Goal: Task Accomplishment & Management: Complete application form

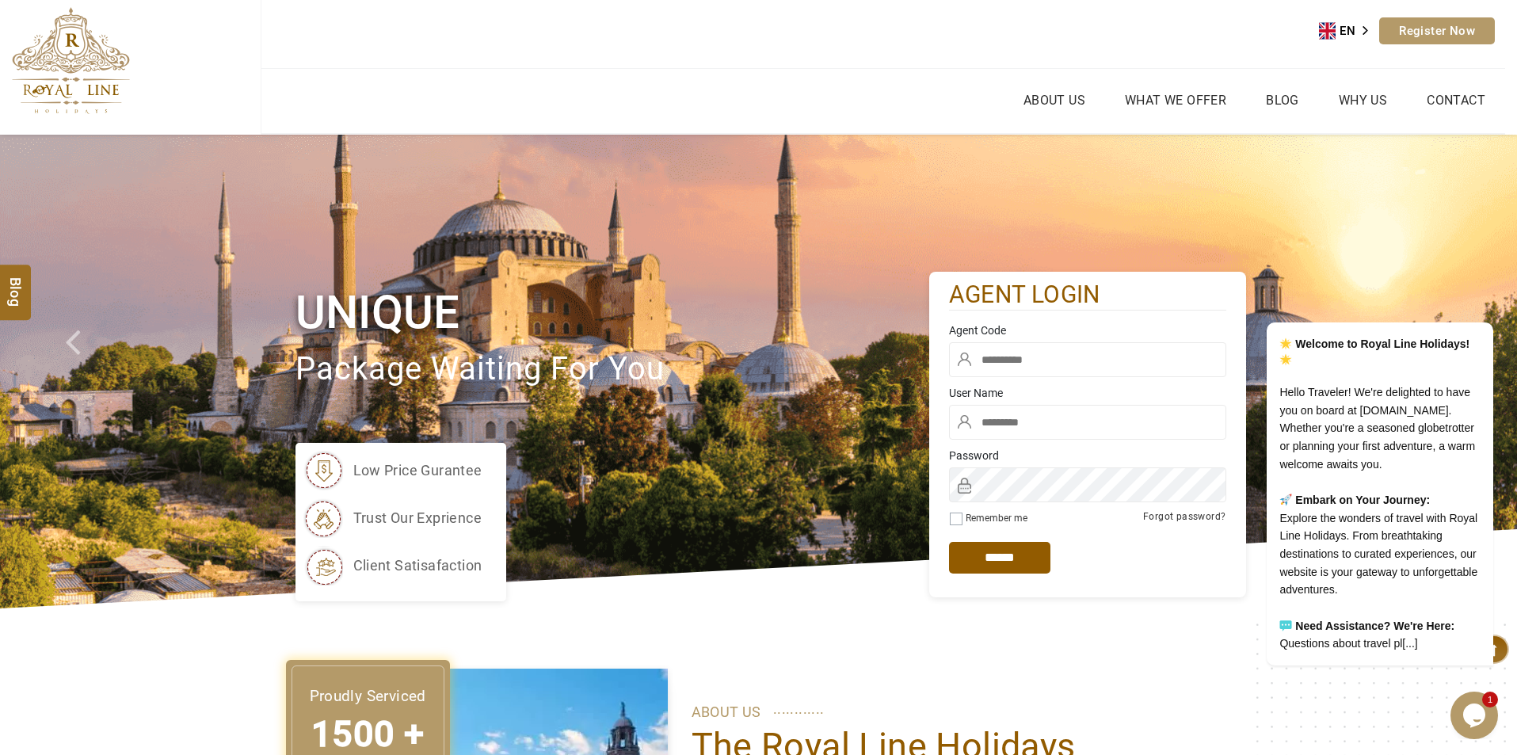
type input "*****"
click at [617, 127] on ul "About Us What we Offer Blog Why Us Contact" at bounding box center [883, 101] width 1244 height 64
click at [1419, 35] on link "Register Now" at bounding box center [1437, 30] width 116 height 27
click at [1480, 292] on icon "Chat attention grabber" at bounding box center [1483, 299] width 14 height 14
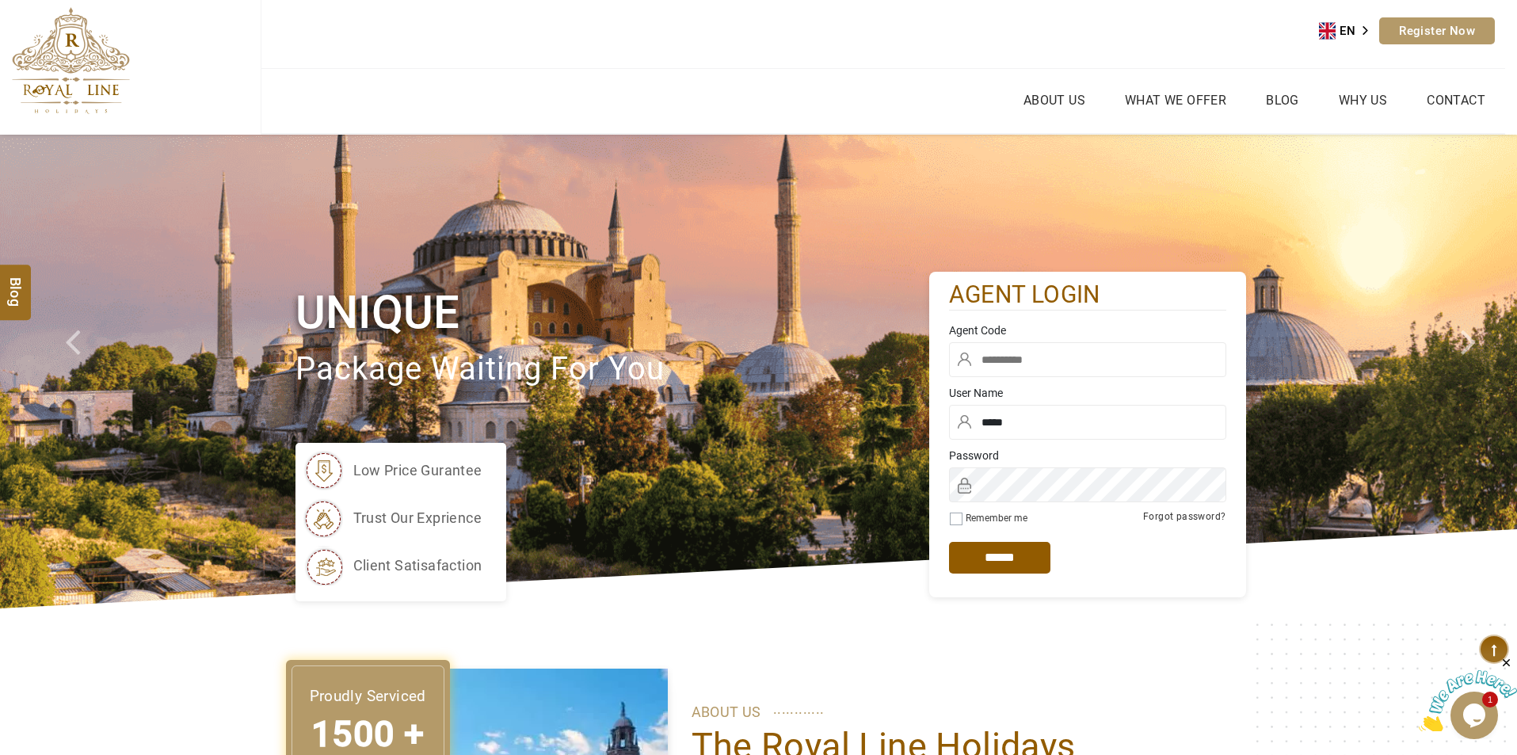
click at [1434, 27] on link "Register Now" at bounding box center [1437, 30] width 116 height 27
click at [1506, 662] on icon "Close" at bounding box center [1506, 663] width 14 height 14
